Goal: Check status: Check status

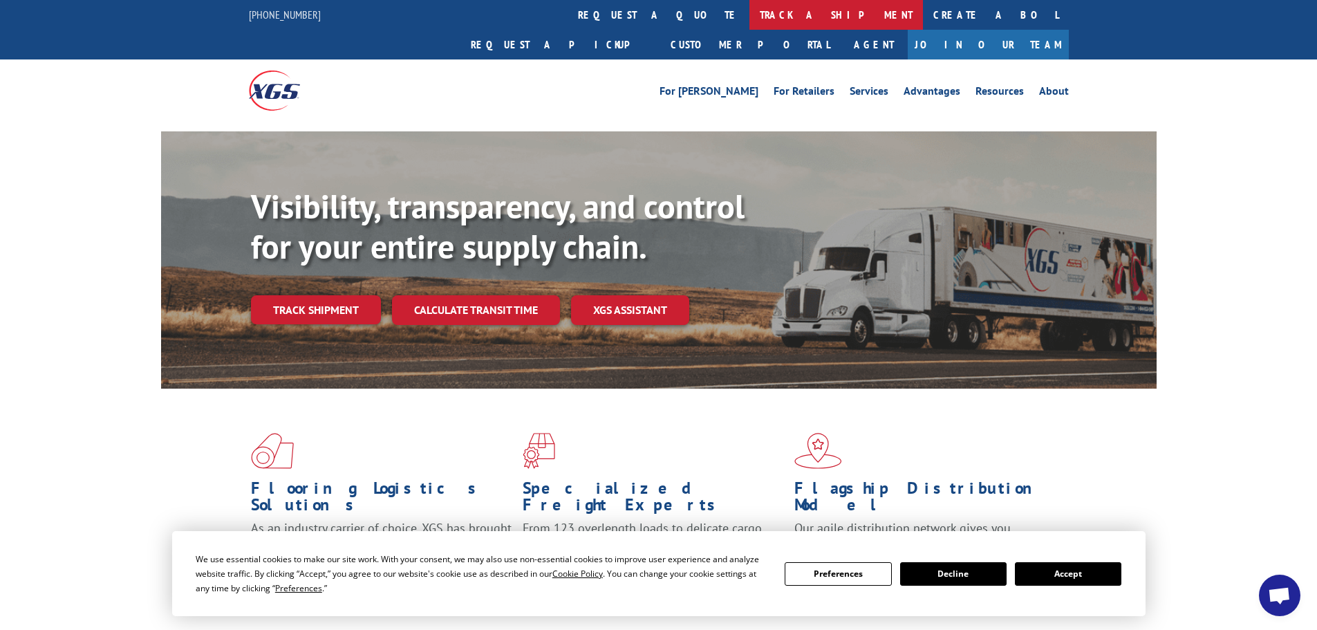
click at [750, 18] on link "track a shipment" at bounding box center [837, 15] width 174 height 30
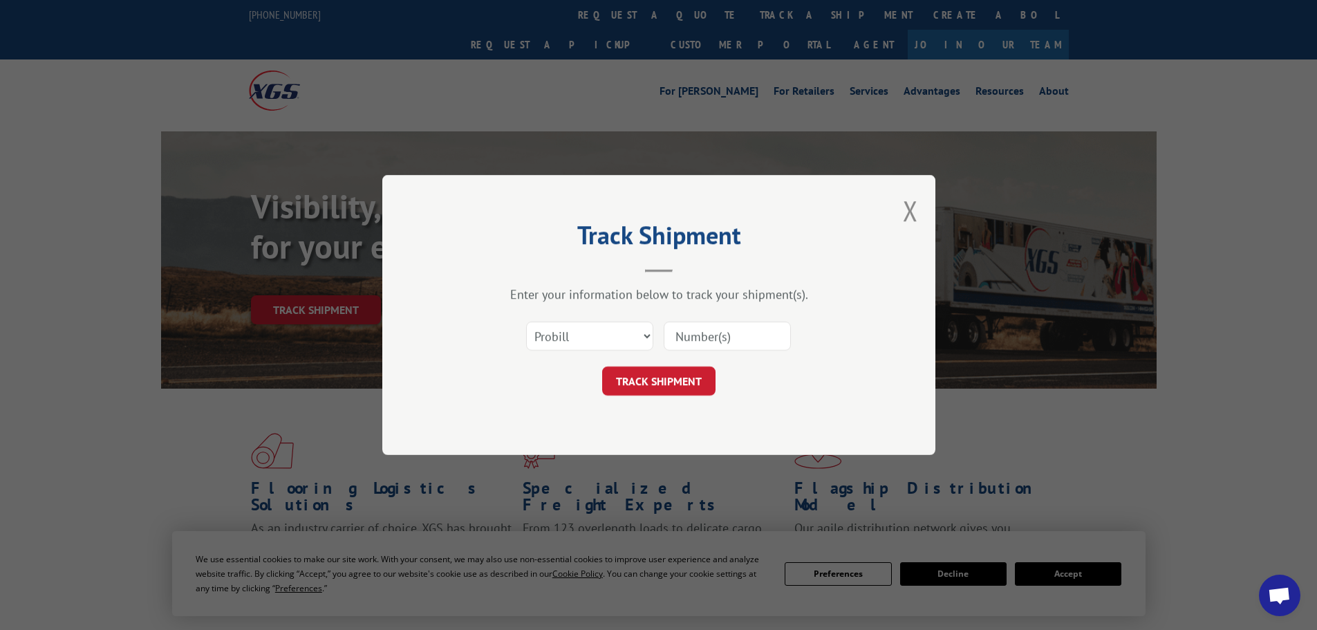
click at [715, 337] on input at bounding box center [727, 336] width 127 height 29
type input "344898"
click at [658, 387] on button "TRACK SHIPMENT" at bounding box center [658, 380] width 113 height 29
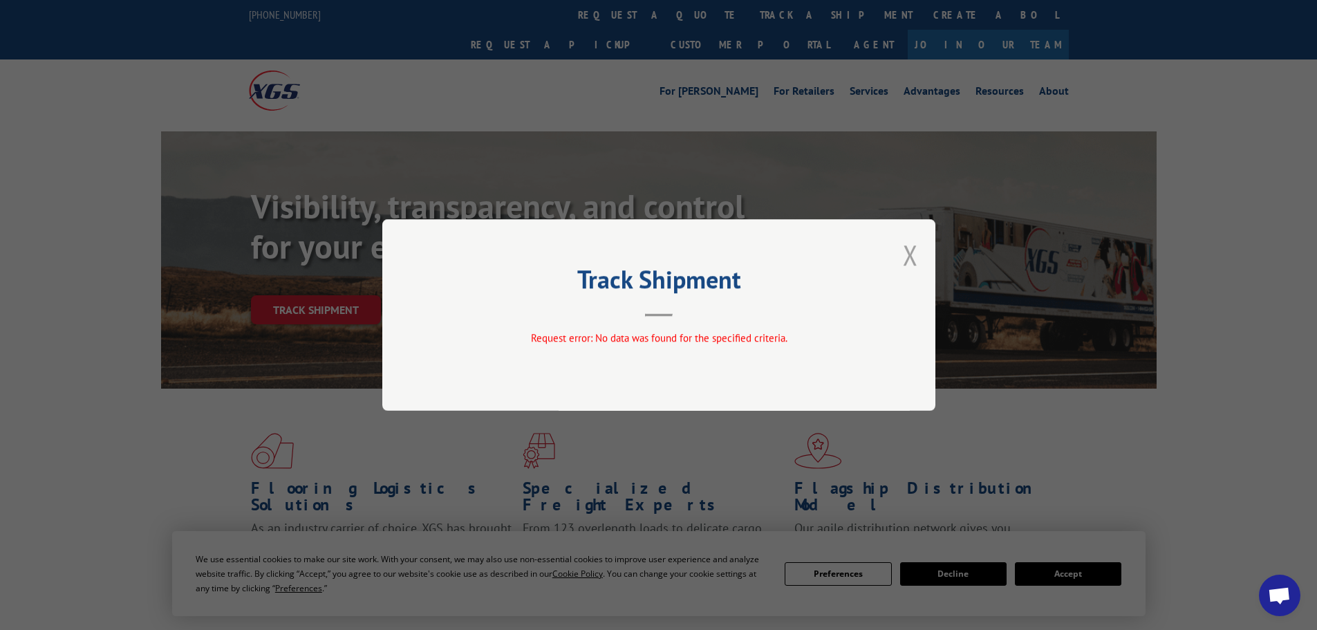
click at [911, 255] on button "Close modal" at bounding box center [910, 254] width 15 height 37
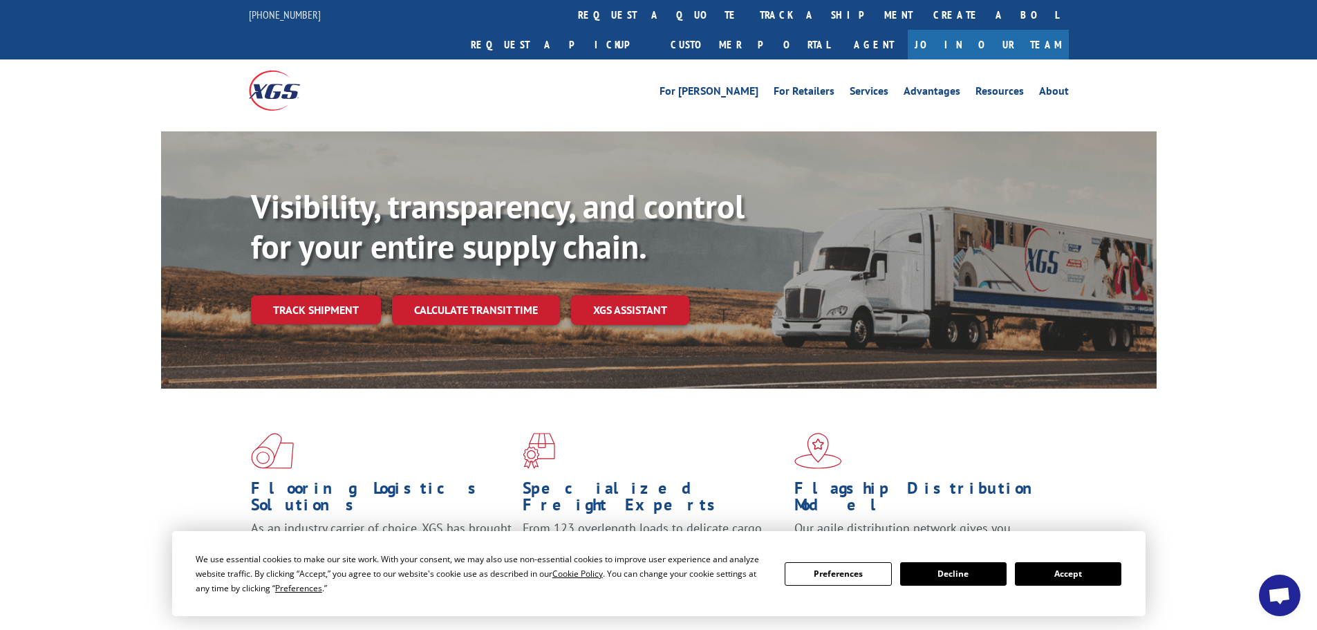
drag, startPoint x: 631, startPoint y: 14, endPoint x: 631, endPoint y: 22, distance: 8.3
click at [750, 14] on link "track a shipment" at bounding box center [837, 15] width 174 height 30
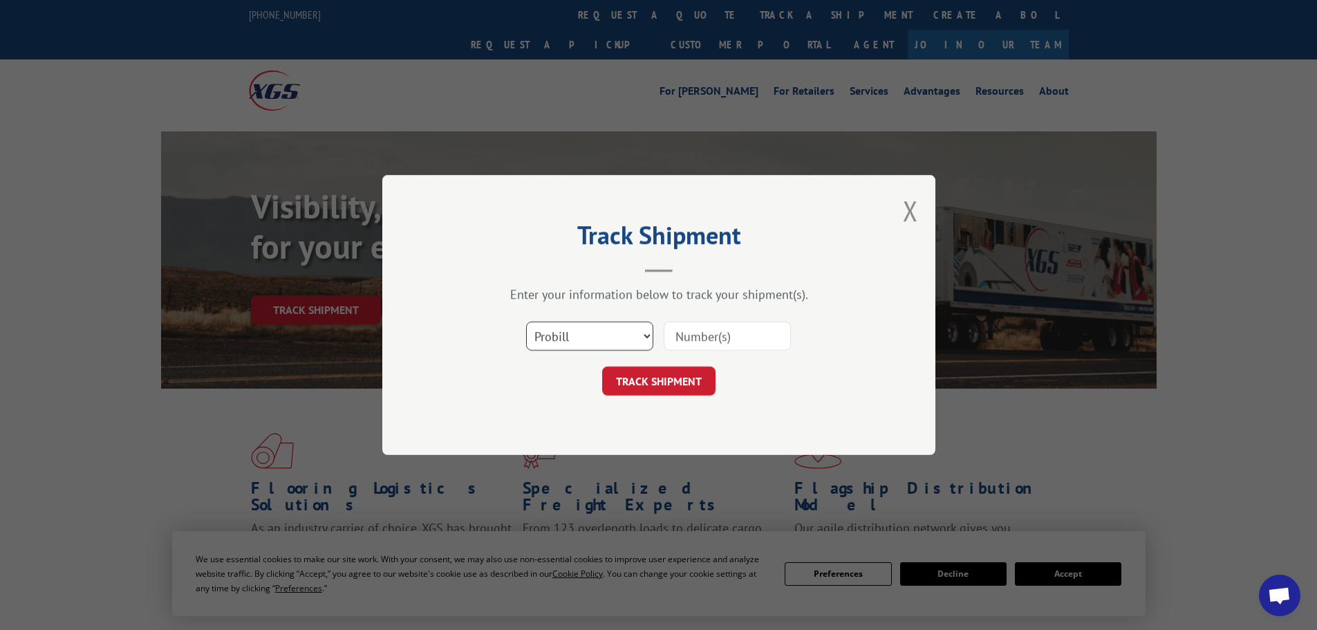
click at [647, 333] on select "Select category... Probill BOL PO" at bounding box center [589, 336] width 127 height 29
select select "bol"
click at [526, 322] on select "Select category... Probill BOL PO" at bounding box center [589, 336] width 127 height 29
click at [696, 335] on input at bounding box center [727, 336] width 127 height 29
type input "344898"
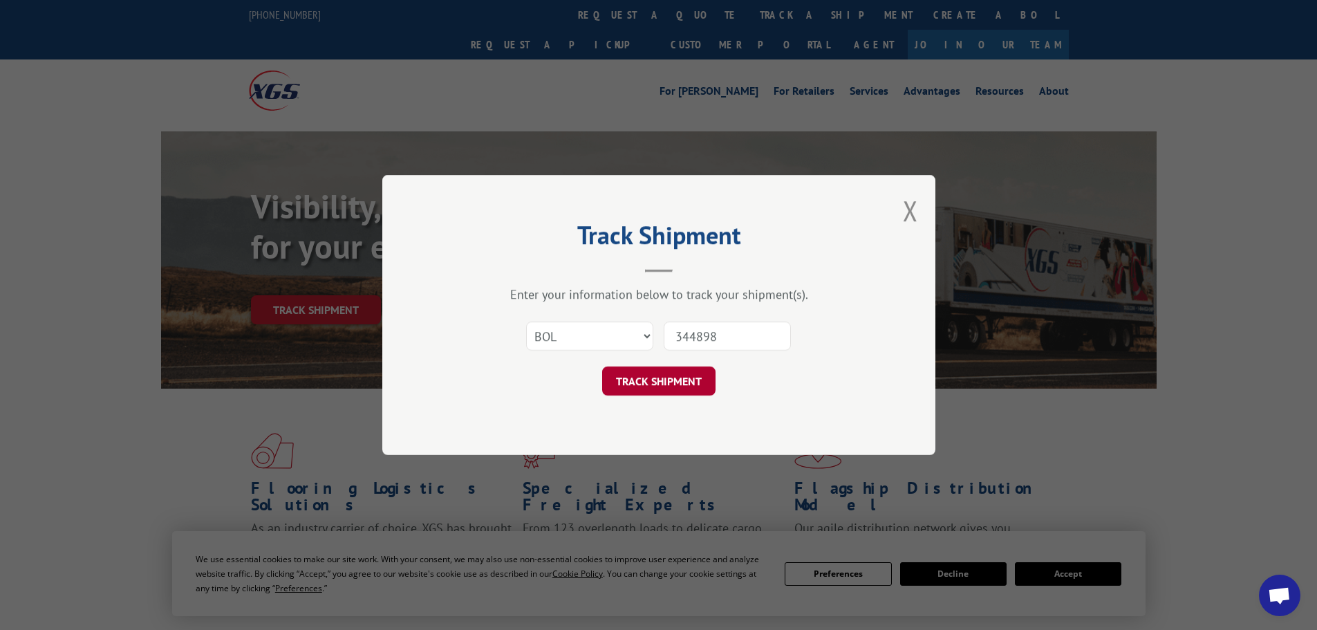
click at [680, 380] on button "TRACK SHIPMENT" at bounding box center [658, 380] width 113 height 29
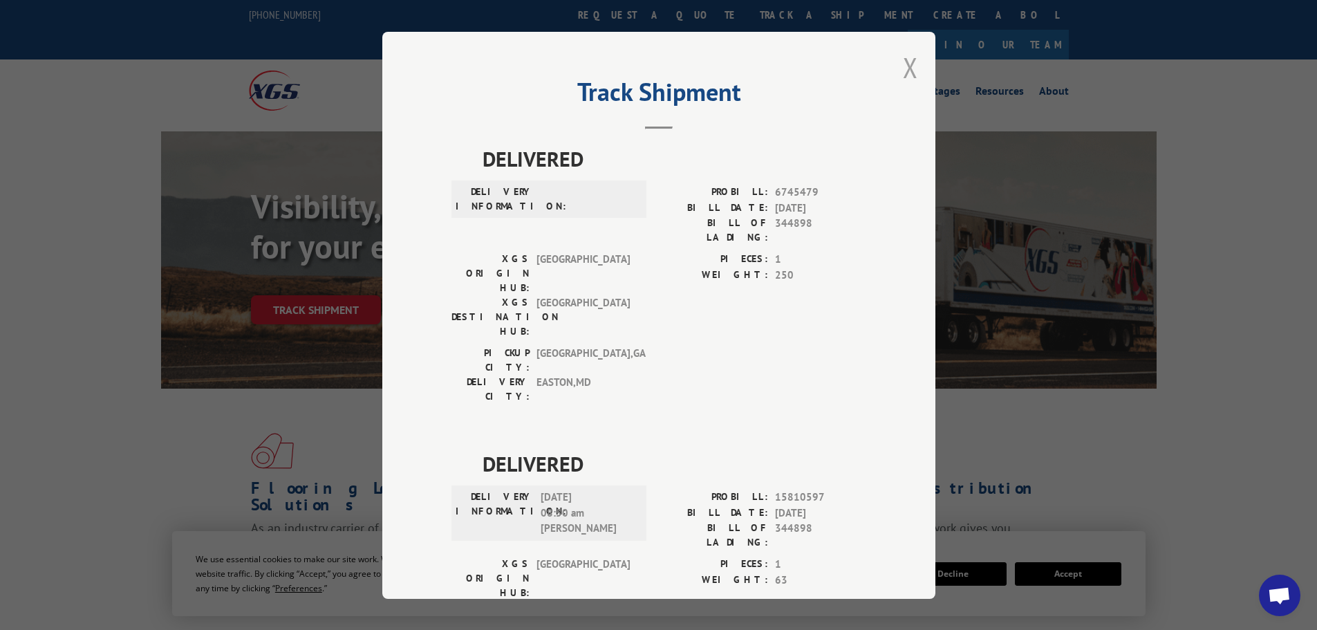
click at [909, 74] on button "Close modal" at bounding box center [910, 67] width 15 height 37
